Goal: Find specific page/section: Find specific page/section

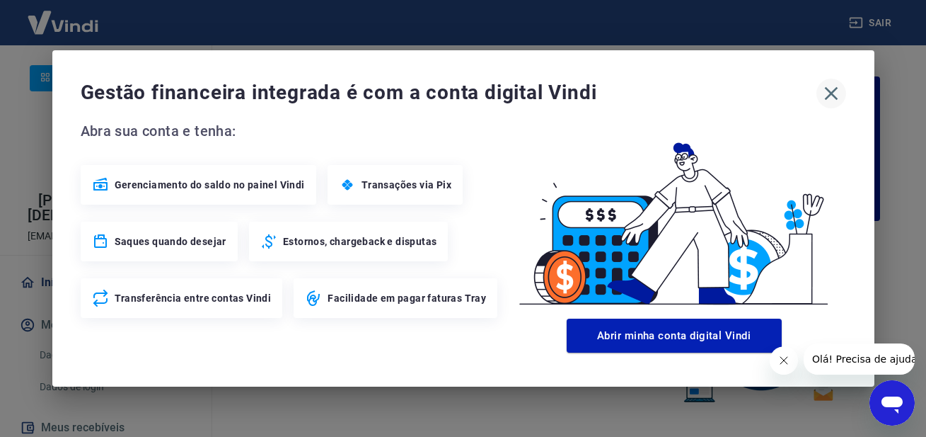
click at [830, 84] on icon "button" at bounding box center [831, 93] width 23 height 23
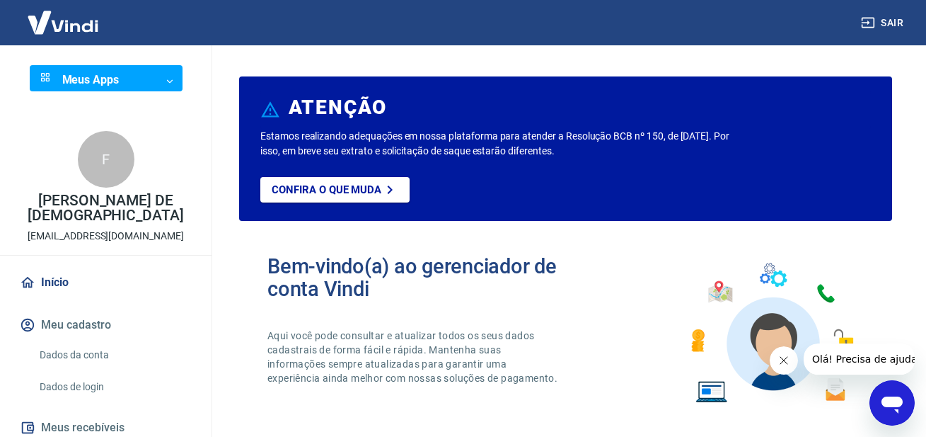
click at [108, 78] on body "Sair Meus Apps ​ ​ F [PERSON_NAME] DE [DEMOGRAPHIC_DATA] [EMAIL_ADDRESS][DOMAIN…" at bounding box center [463, 218] width 926 height 437
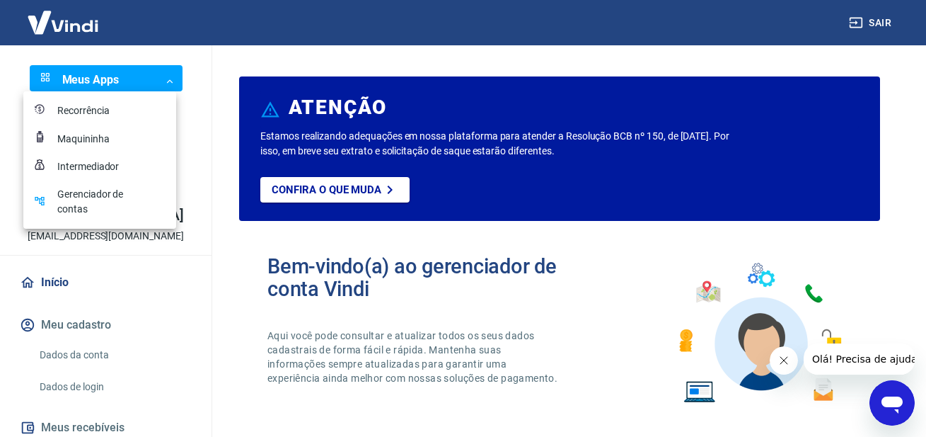
click at [89, 110] on div "Recorrência" at bounding box center [92, 110] width 71 height 15
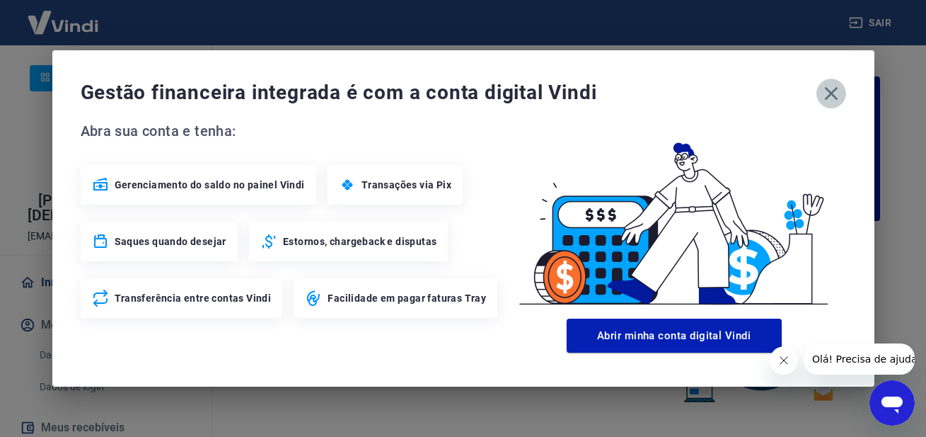
click at [823, 96] on icon "button" at bounding box center [831, 93] width 23 height 23
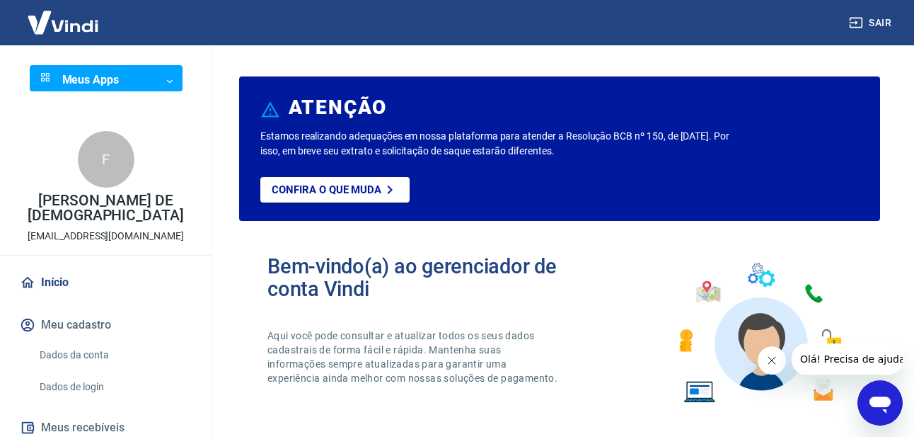
click at [163, 82] on body "Sair Meus Apps ​ ​ F [PERSON_NAME] DE [DEMOGRAPHIC_DATA] [EMAIL_ADDRESS][DOMAIN…" at bounding box center [457, 218] width 914 height 437
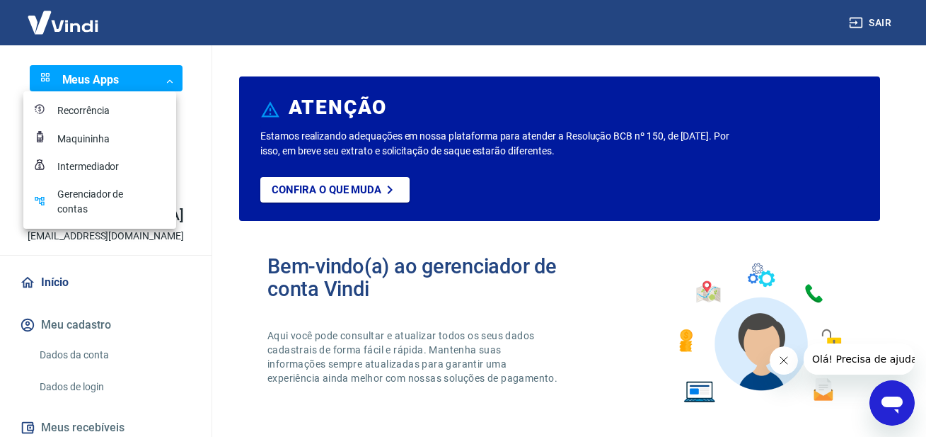
click at [198, 74] on div at bounding box center [463, 218] width 926 height 437
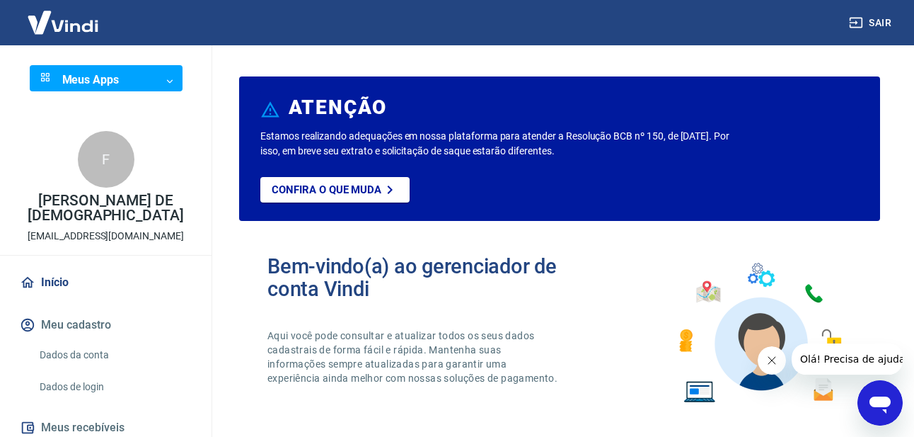
click at [86, 30] on img at bounding box center [63, 22] width 92 height 43
drag, startPoint x: 766, startPoint y: 366, endPoint x: 1435, endPoint y: 695, distance: 745.3
click at [766, 366] on button "Fechar mensagem da empresa" at bounding box center [772, 360] width 28 height 28
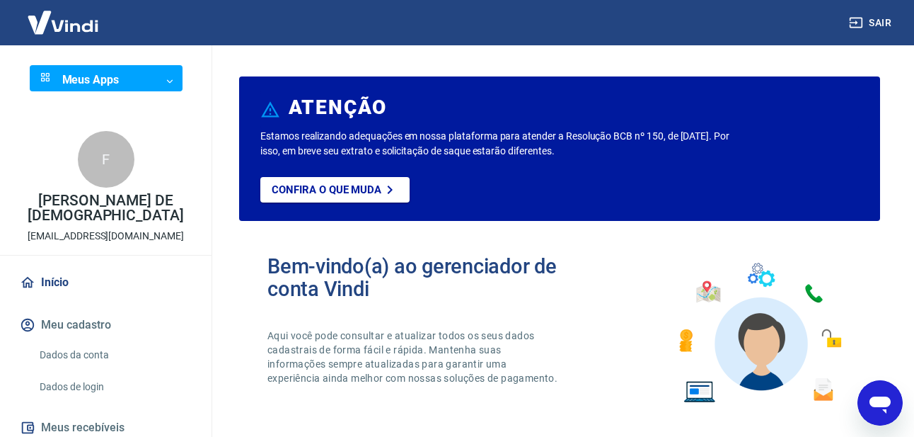
scroll to position [151, 0]
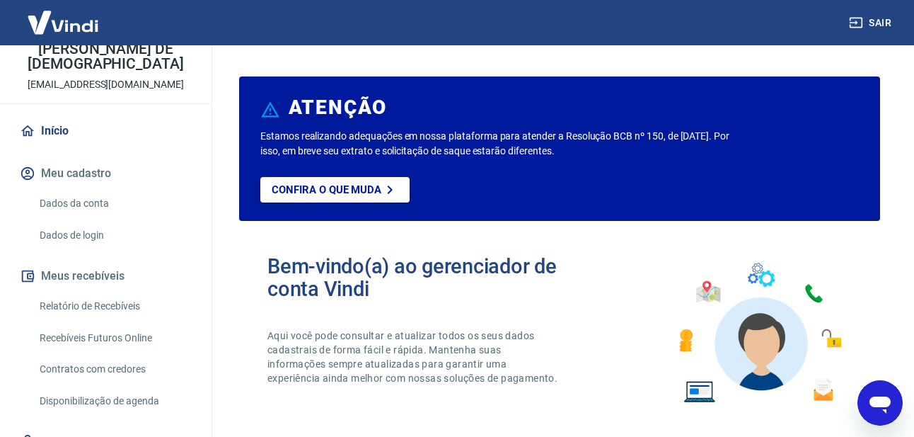
click at [98, 304] on link "Relatório de Recebíveis" at bounding box center [114, 306] width 161 height 29
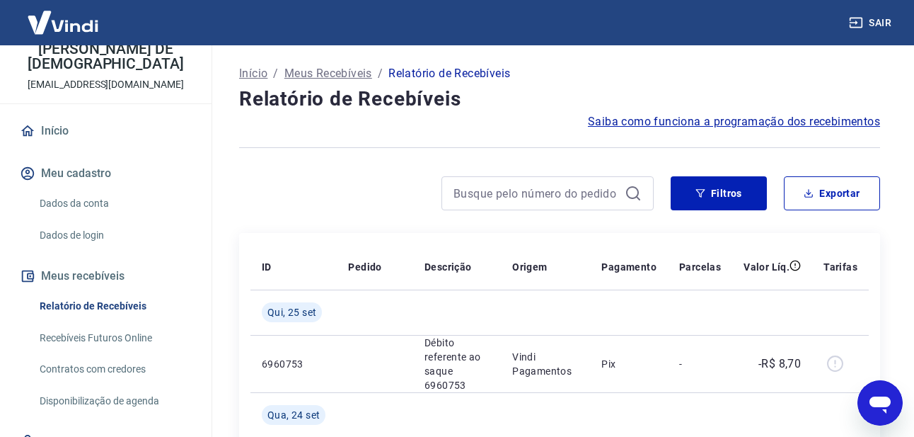
click at [79, 175] on button "Meu cadastro" at bounding box center [106, 173] width 178 height 31
click at [62, 133] on link "Início" at bounding box center [106, 130] width 178 height 31
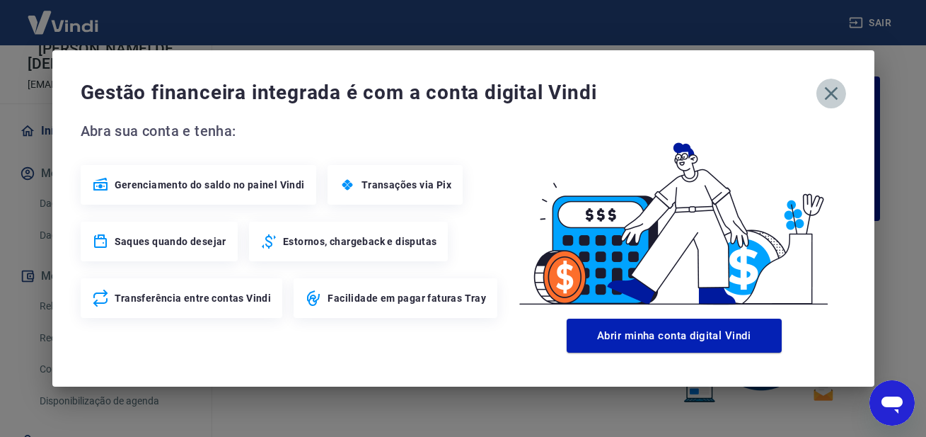
click at [819, 94] on button "button" at bounding box center [832, 94] width 30 height 30
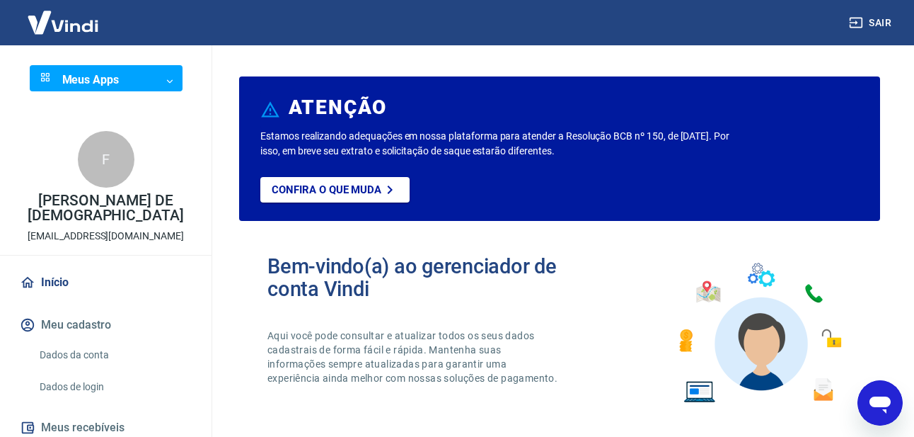
click at [75, 73] on body "Sair Meus Apps ​ ​ F [PERSON_NAME] DE [DEMOGRAPHIC_DATA] [EMAIL_ADDRESS][DOMAIN…" at bounding box center [457, 218] width 914 height 437
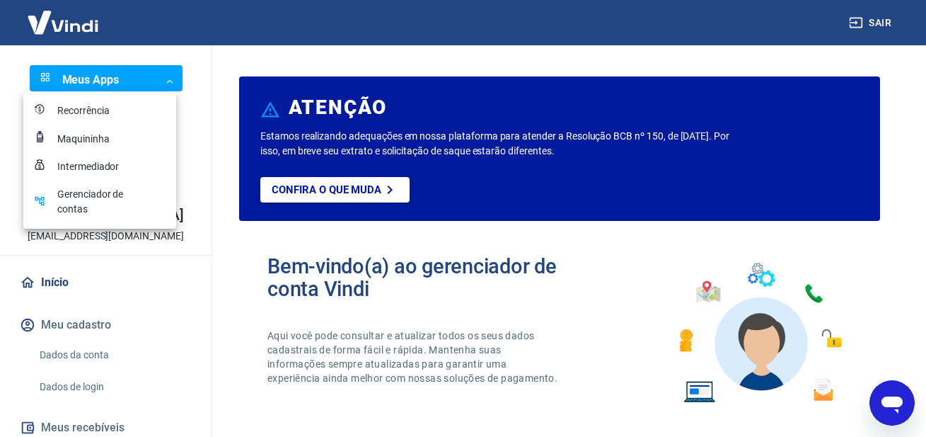
click at [173, 50] on div at bounding box center [463, 218] width 926 height 437
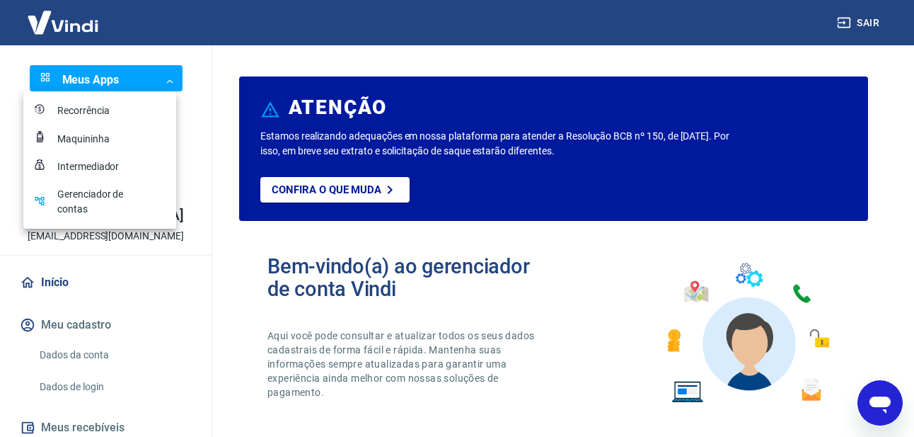
click at [150, 75] on body "Sair Meus Apps ​ ​ F [PERSON_NAME] DE [DEMOGRAPHIC_DATA] [EMAIL_ADDRESS][DOMAIN…" at bounding box center [457, 218] width 914 height 437
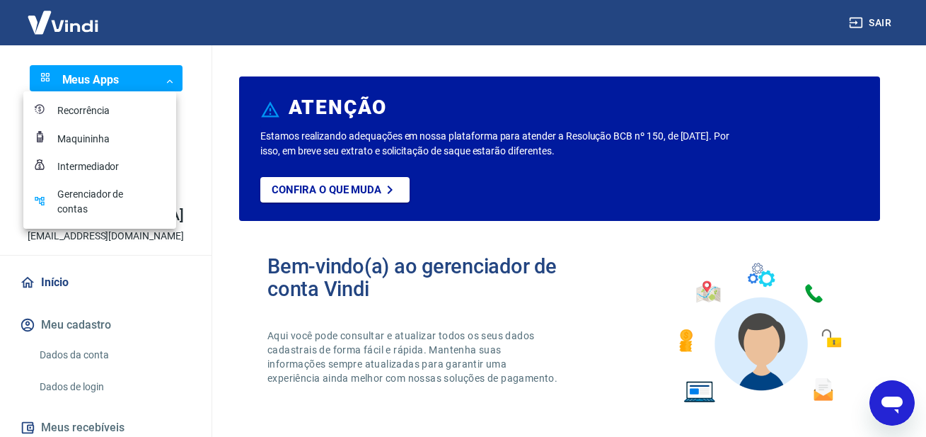
click at [83, 112] on div "Recorrência" at bounding box center [92, 110] width 71 height 15
